Goal: Task Accomplishment & Management: Use online tool/utility

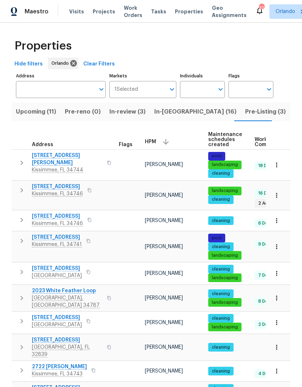
scroll to position [23, 0]
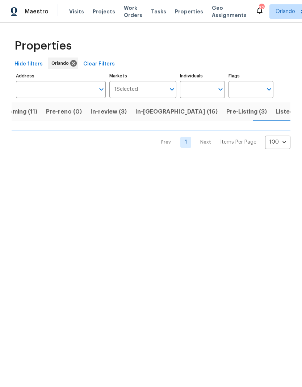
scroll to position [0, 21]
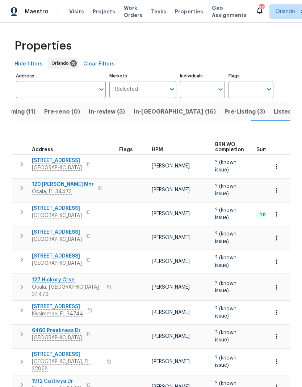
click at [155, 149] on span "HPM" at bounding box center [157, 149] width 11 height 5
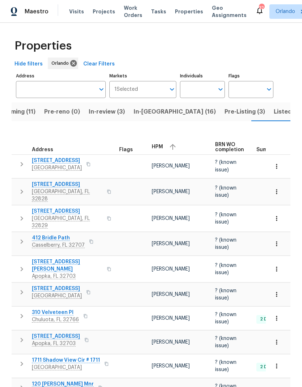
click at [172, 145] on icon "button" at bounding box center [173, 147] width 6 height 6
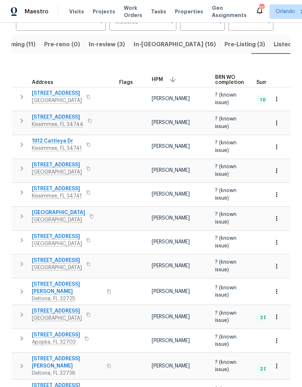
scroll to position [68, 0]
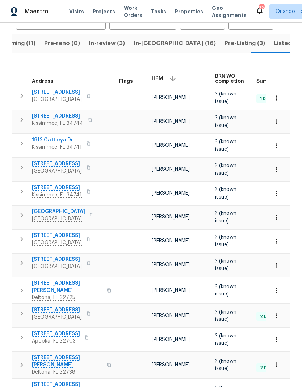
click at [75, 212] on span "16518 Brook Springs Aly" at bounding box center [58, 211] width 53 height 7
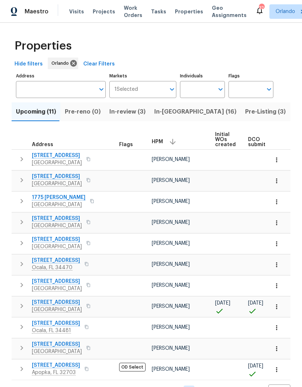
scroll to position [23, 0]
click at [123, 107] on span "In-review (3)" at bounding box center [127, 112] width 36 height 10
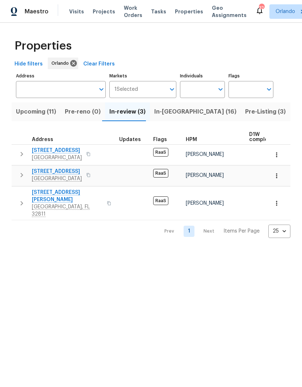
click at [41, 114] on span "Upcoming (11)" at bounding box center [36, 112] width 40 height 10
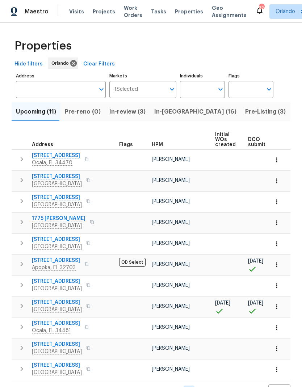
click at [157, 143] on span "HPM" at bounding box center [157, 144] width 11 height 5
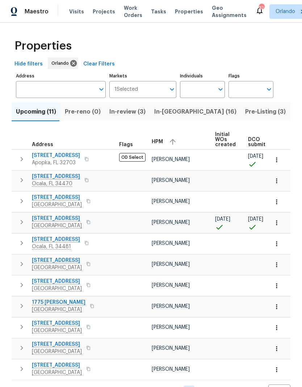
click at [166, 141] on div "HPM" at bounding box center [181, 141] width 58 height 11
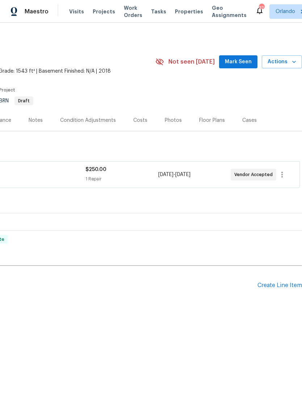
scroll to position [0, 107]
click at [291, 59] on icon "button" at bounding box center [293, 61] width 7 height 7
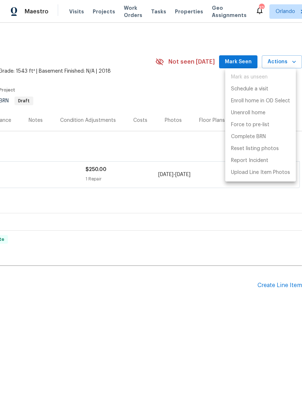
click at [155, 230] on div at bounding box center [151, 207] width 302 height 414
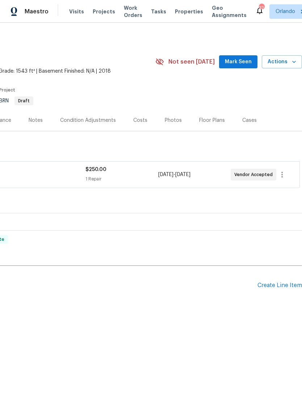
click at [291, 60] on icon "button" at bounding box center [293, 61] width 7 height 7
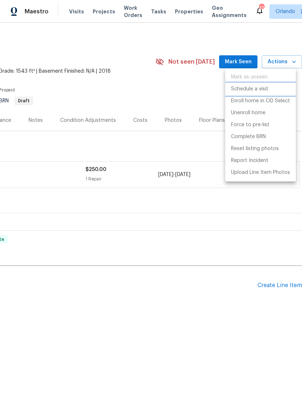
click at [258, 88] on p "Schedule a visit" at bounding box center [249, 89] width 37 height 8
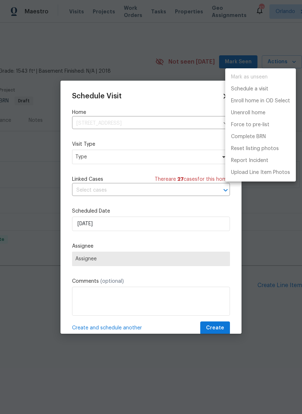
click at [189, 159] on div at bounding box center [151, 207] width 302 height 414
click at [189, 159] on div "Mark as unseen Schedule a visit Enroll home in OD Select Unenroll home Force to…" at bounding box center [151, 207] width 302 height 414
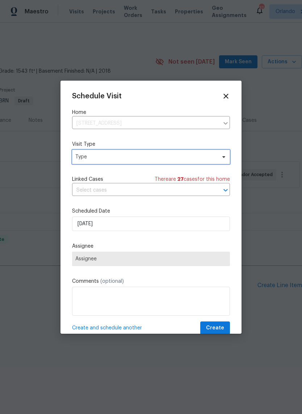
click at [196, 161] on span "Type" at bounding box center [145, 156] width 141 height 7
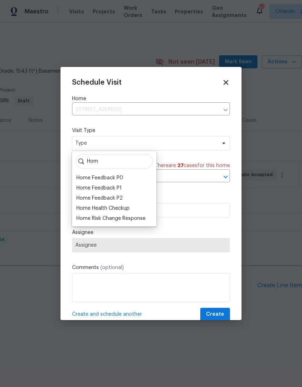
type input "Hom"
click at [123, 207] on div "Home Health Checkup" at bounding box center [102, 208] width 53 height 7
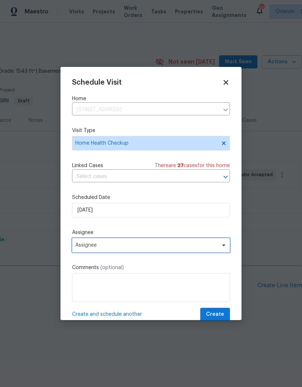
click at [167, 251] on span "Assignee" at bounding box center [151, 245] width 158 height 14
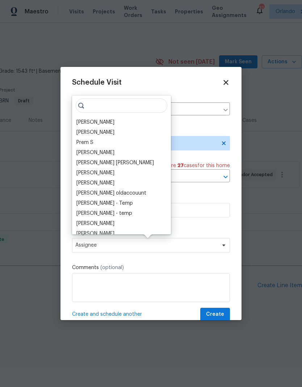
click at [98, 120] on div "[PERSON_NAME]" at bounding box center [95, 122] width 38 height 7
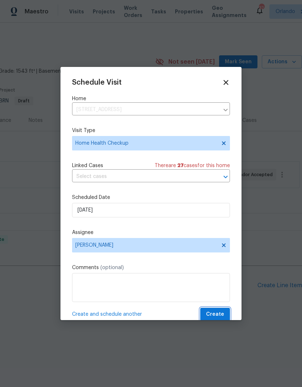
click at [218, 316] on span "Create" at bounding box center [215, 314] width 18 height 9
